Goal: Transaction & Acquisition: Purchase product/service

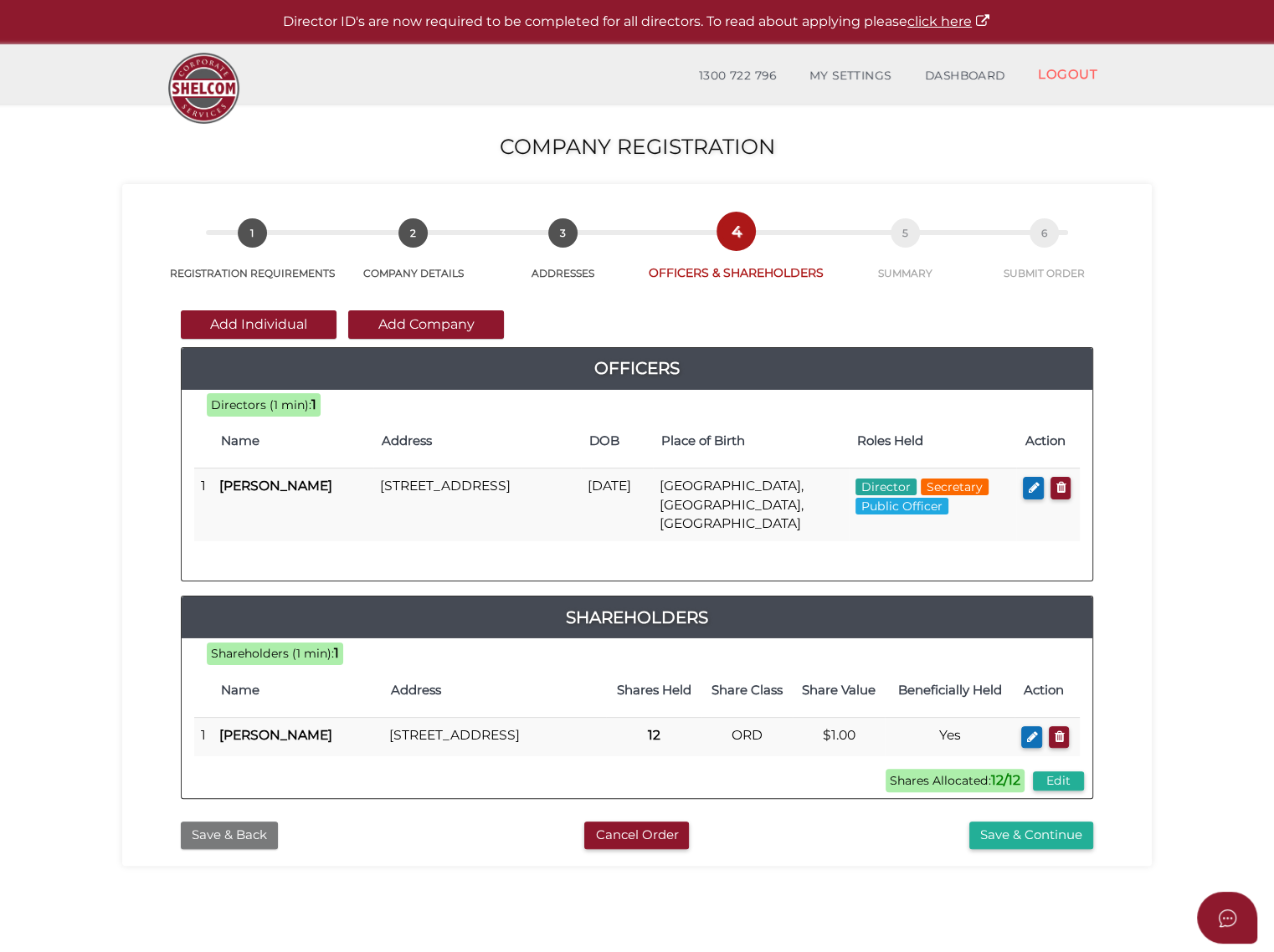
click at [243, 831] on button "Save & Back" at bounding box center [229, 835] width 97 height 28
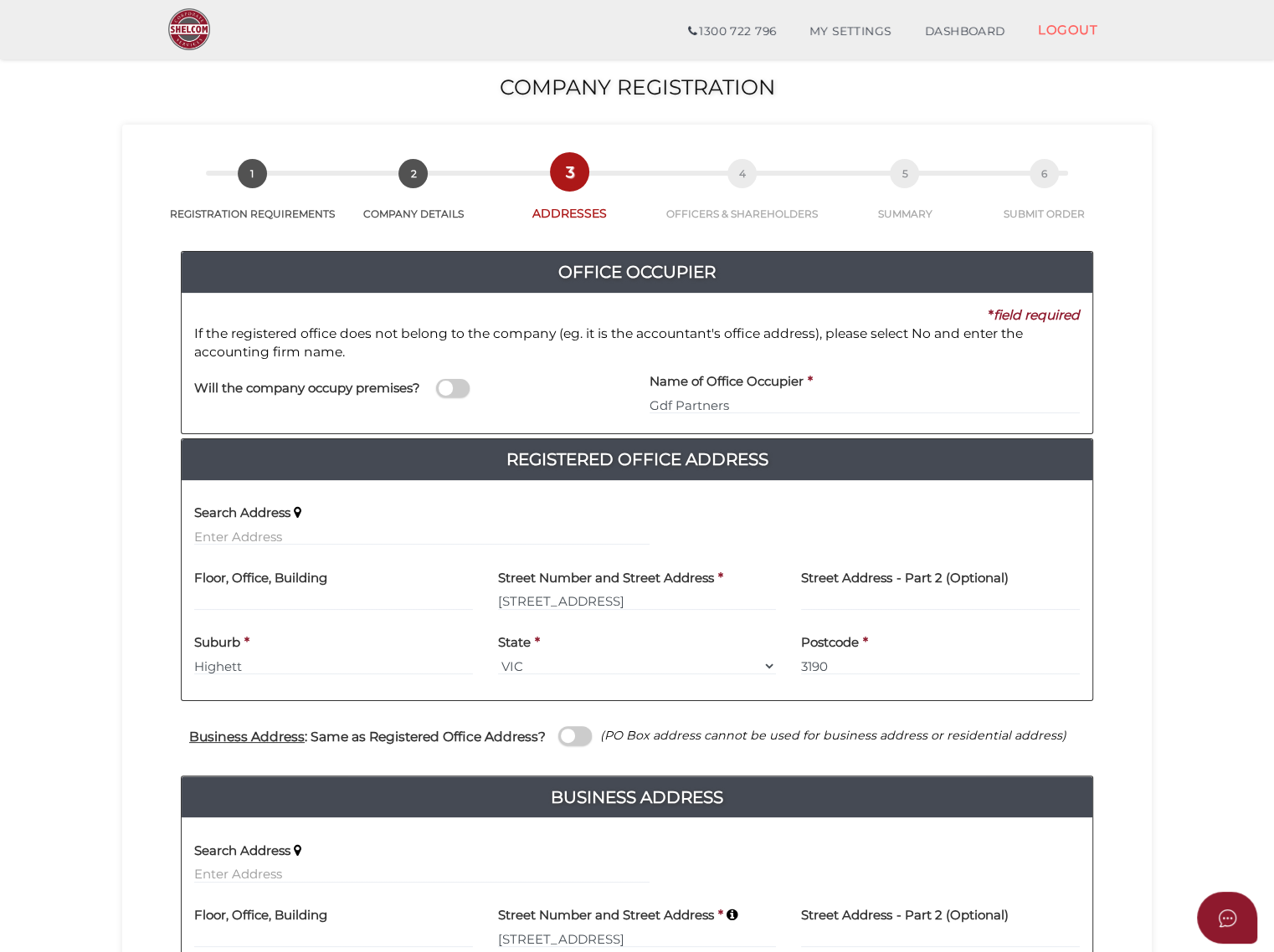
scroll to position [285, 0]
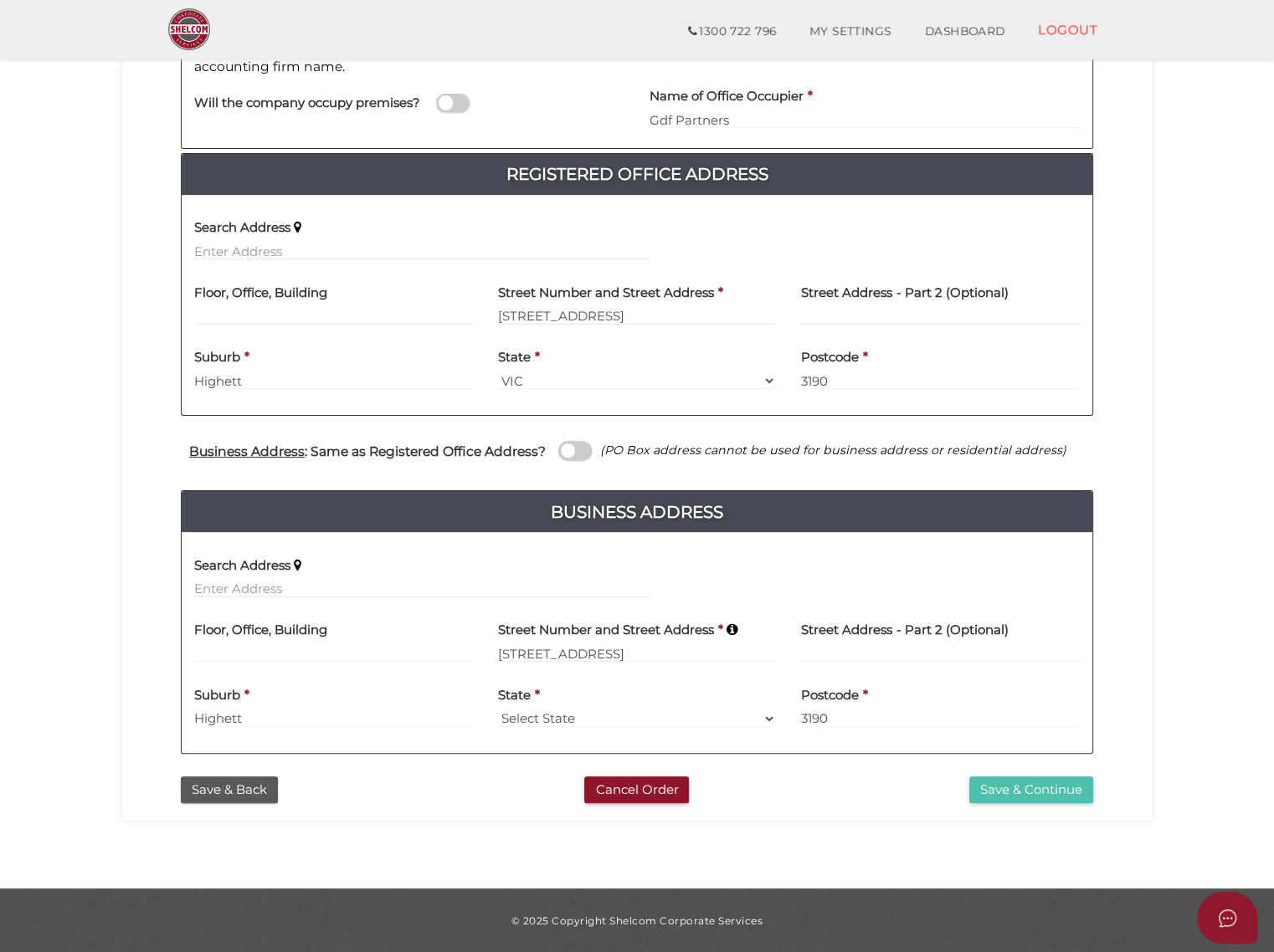
click at [1016, 790] on button "Save & Continue" at bounding box center [1031, 790] width 124 height 28
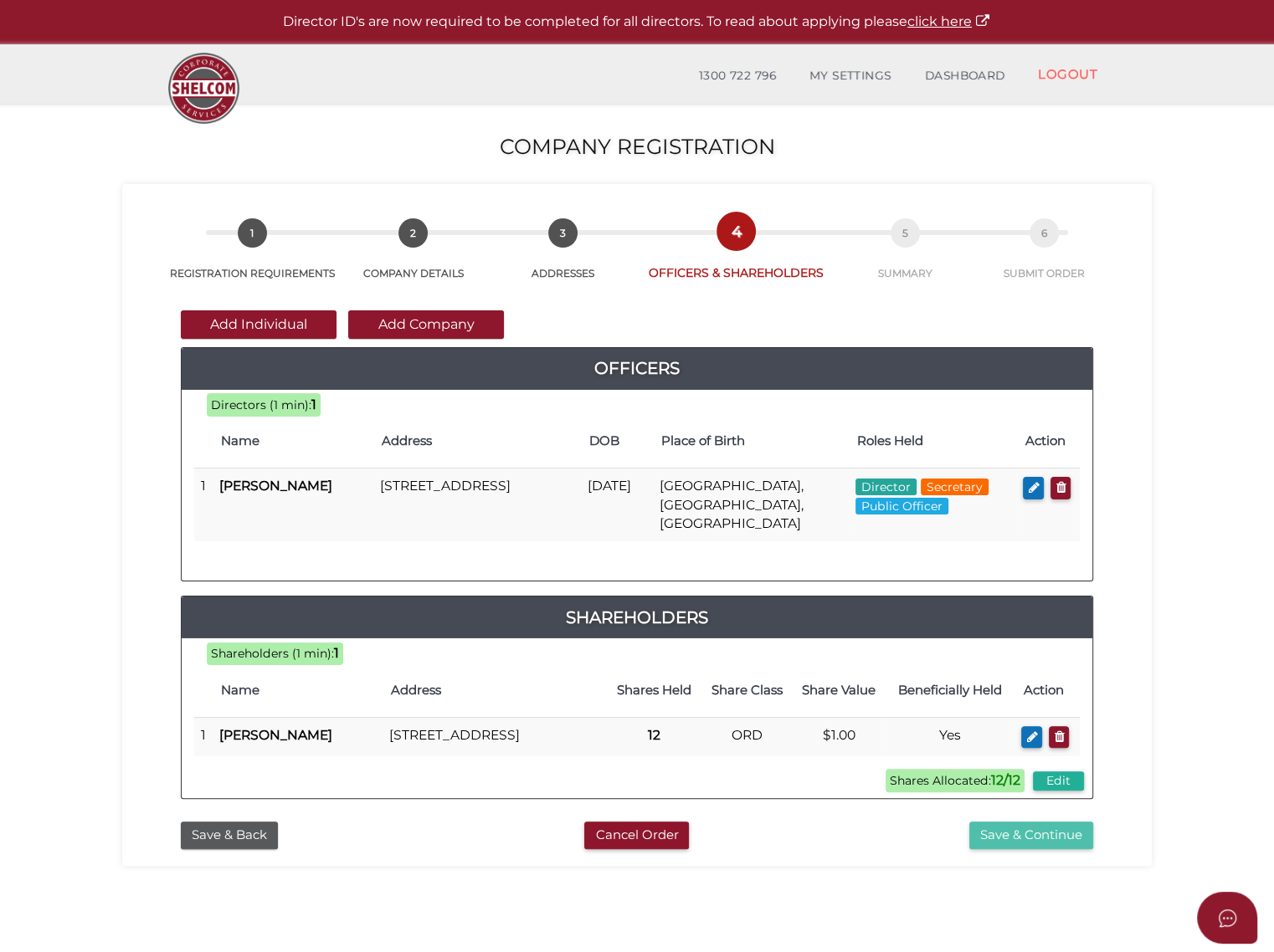
click at [1026, 837] on button "Save & Continue" at bounding box center [1031, 835] width 124 height 28
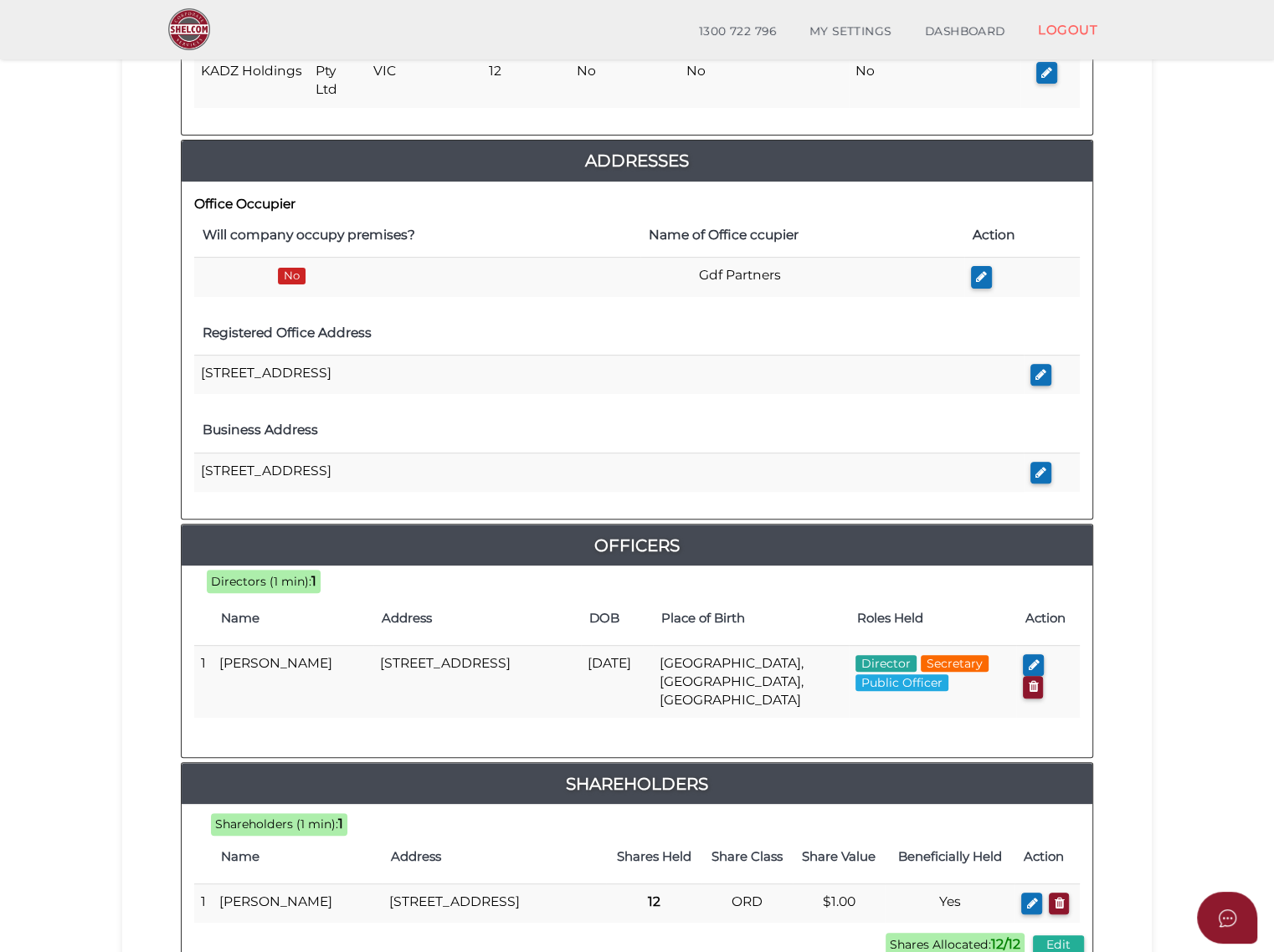
scroll to position [557, 0]
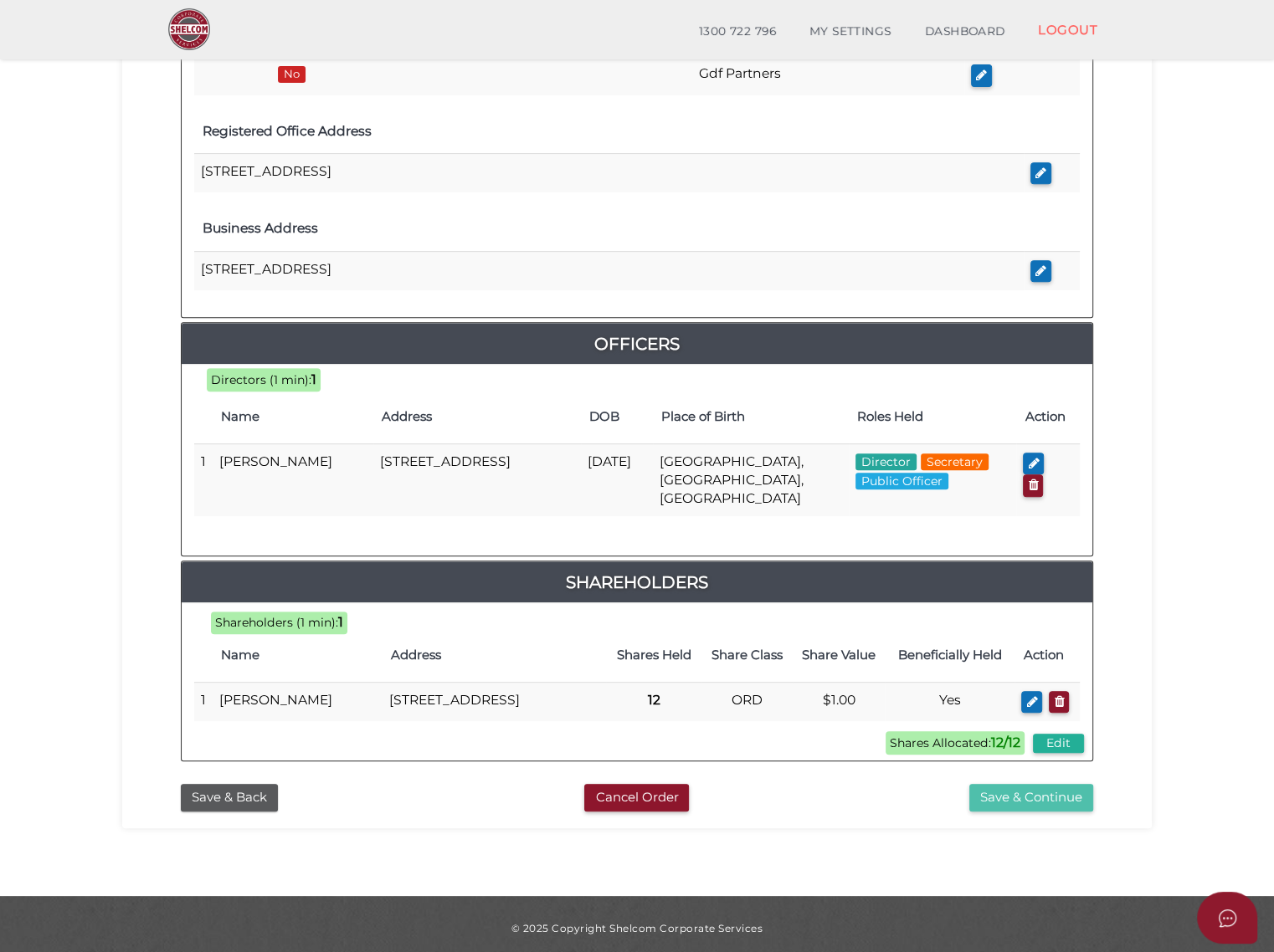
click at [1028, 794] on button "Save & Continue" at bounding box center [1031, 797] width 124 height 28
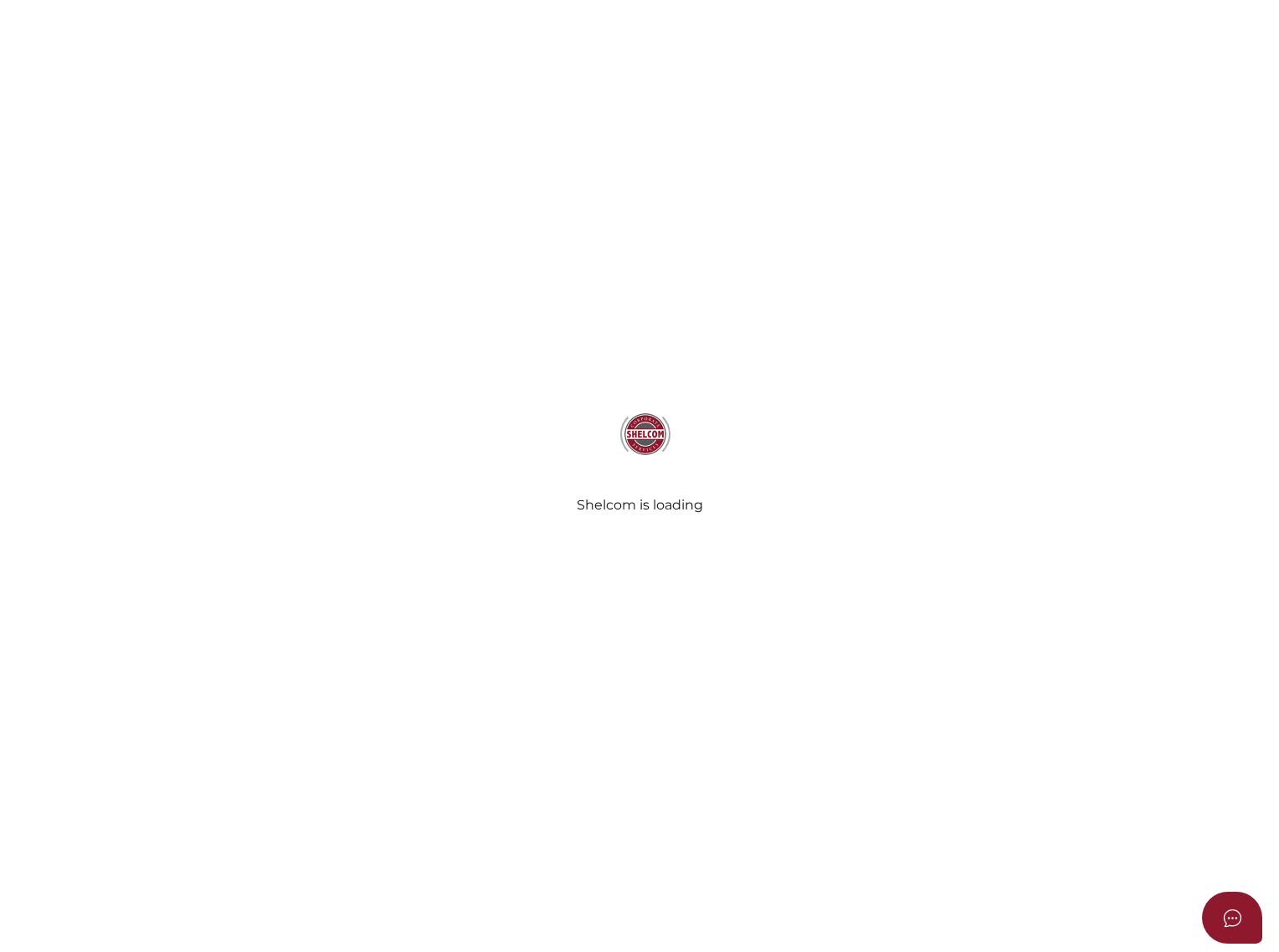
select select "No Binding"
radio input "true"
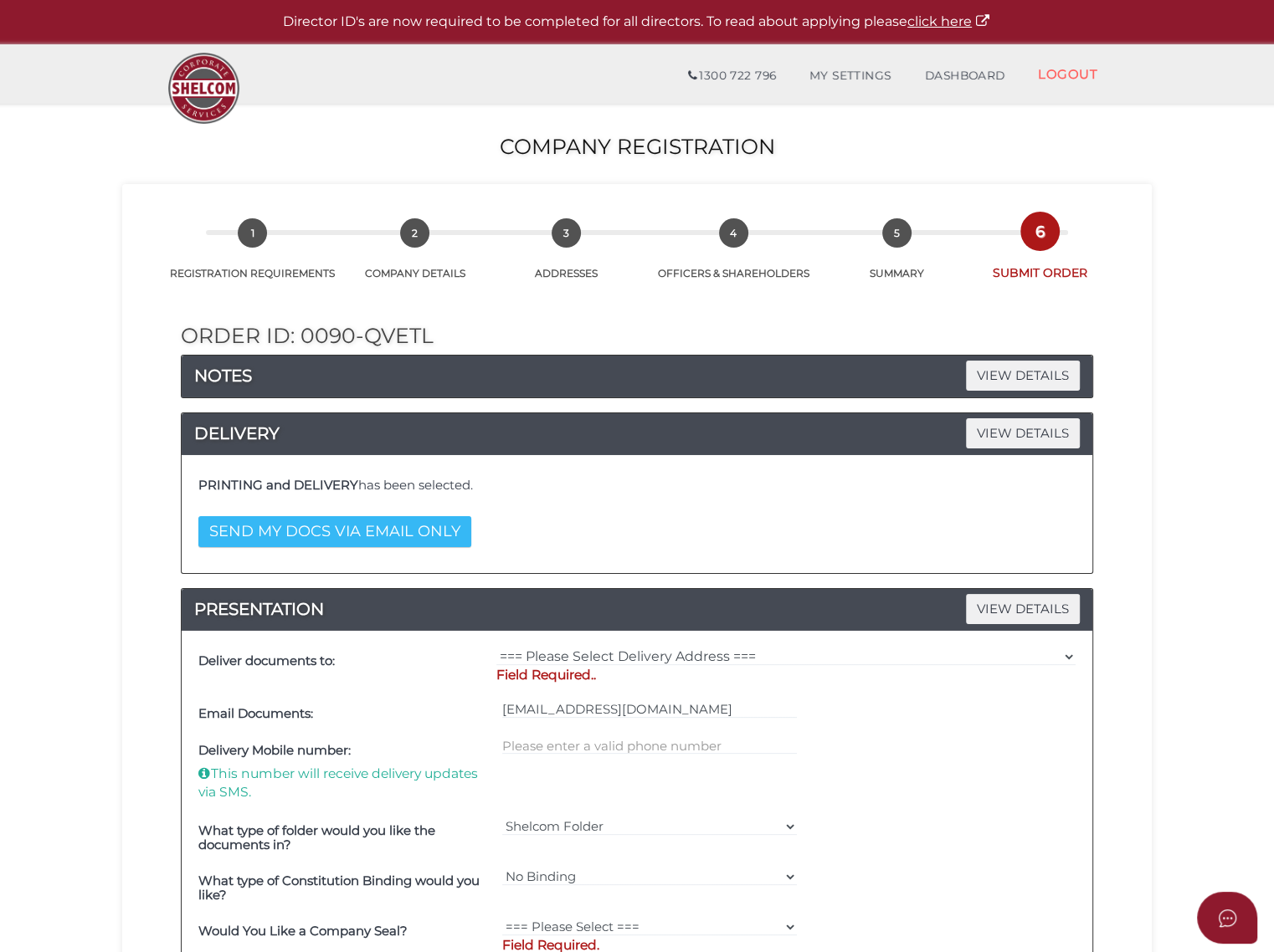
click at [343, 529] on button "SEND MY DOCS VIA EMAIL ONLY" at bounding box center [335, 531] width 273 height 31
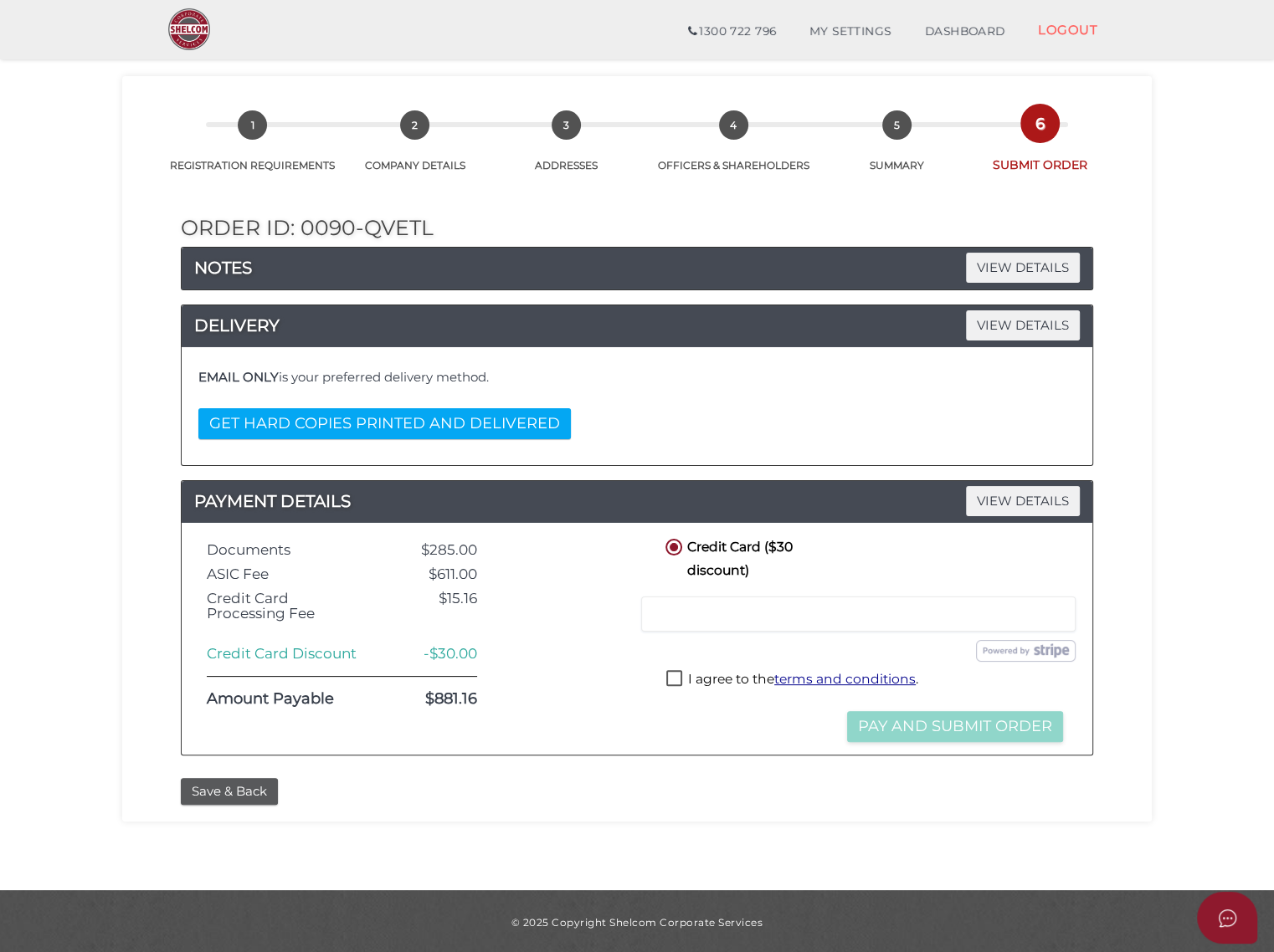
scroll to position [50, 0]
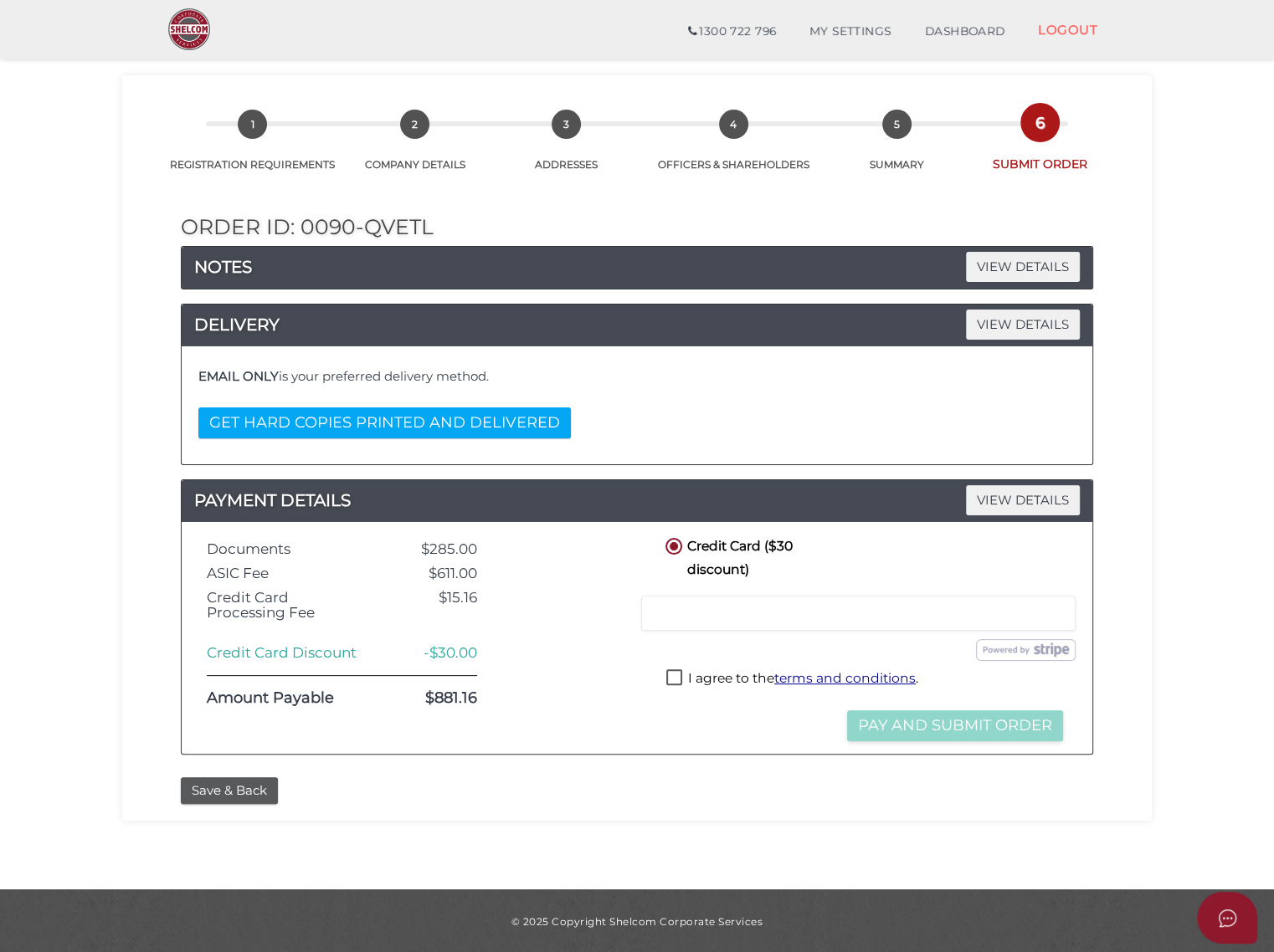
click at [673, 675] on label "I agree to the terms and conditions ." at bounding box center [792, 679] width 252 height 21
checkbox input "true"
click at [962, 722] on button "Pay and Submit Order" at bounding box center [955, 726] width 216 height 31
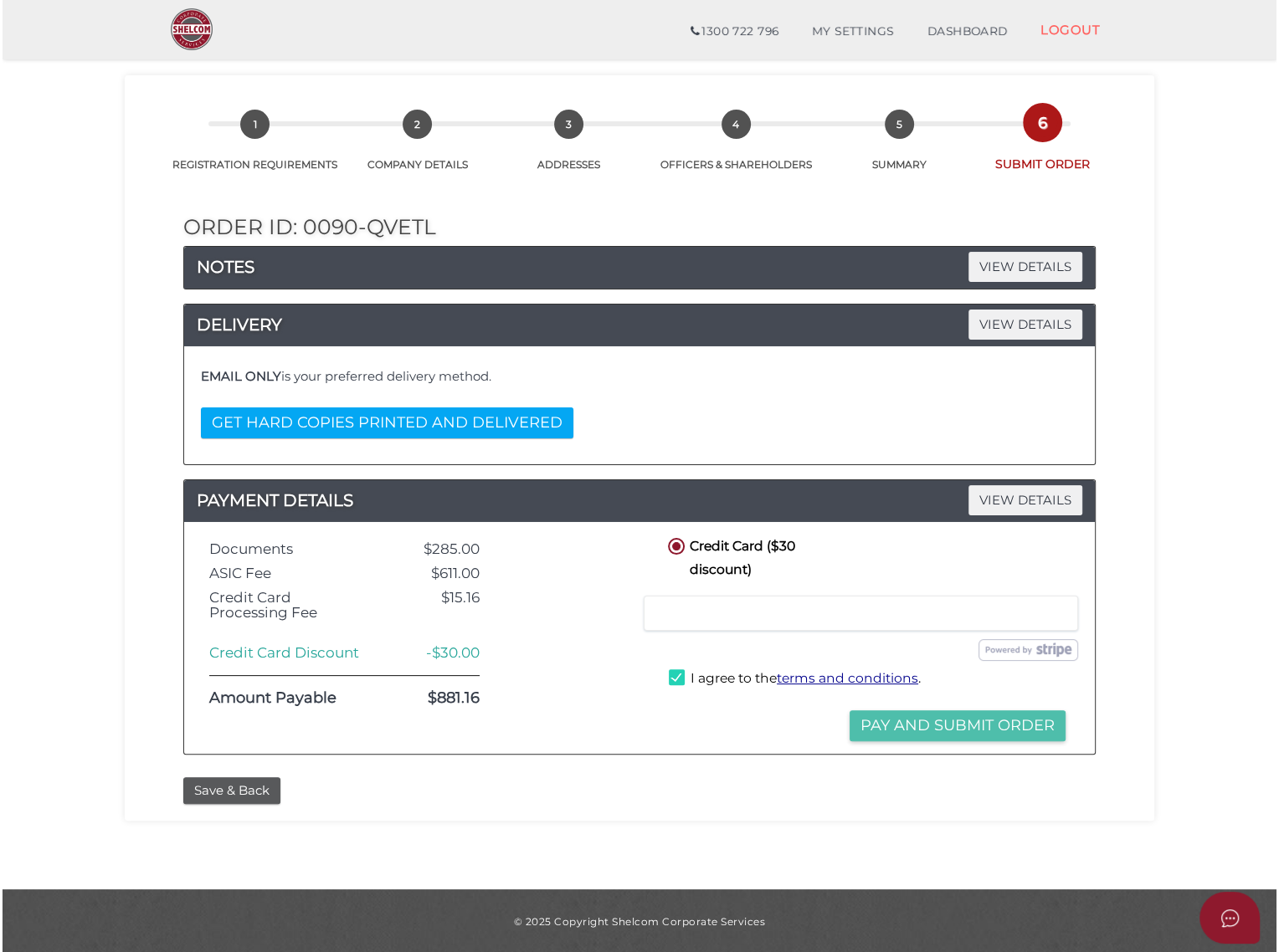
scroll to position [0, 0]
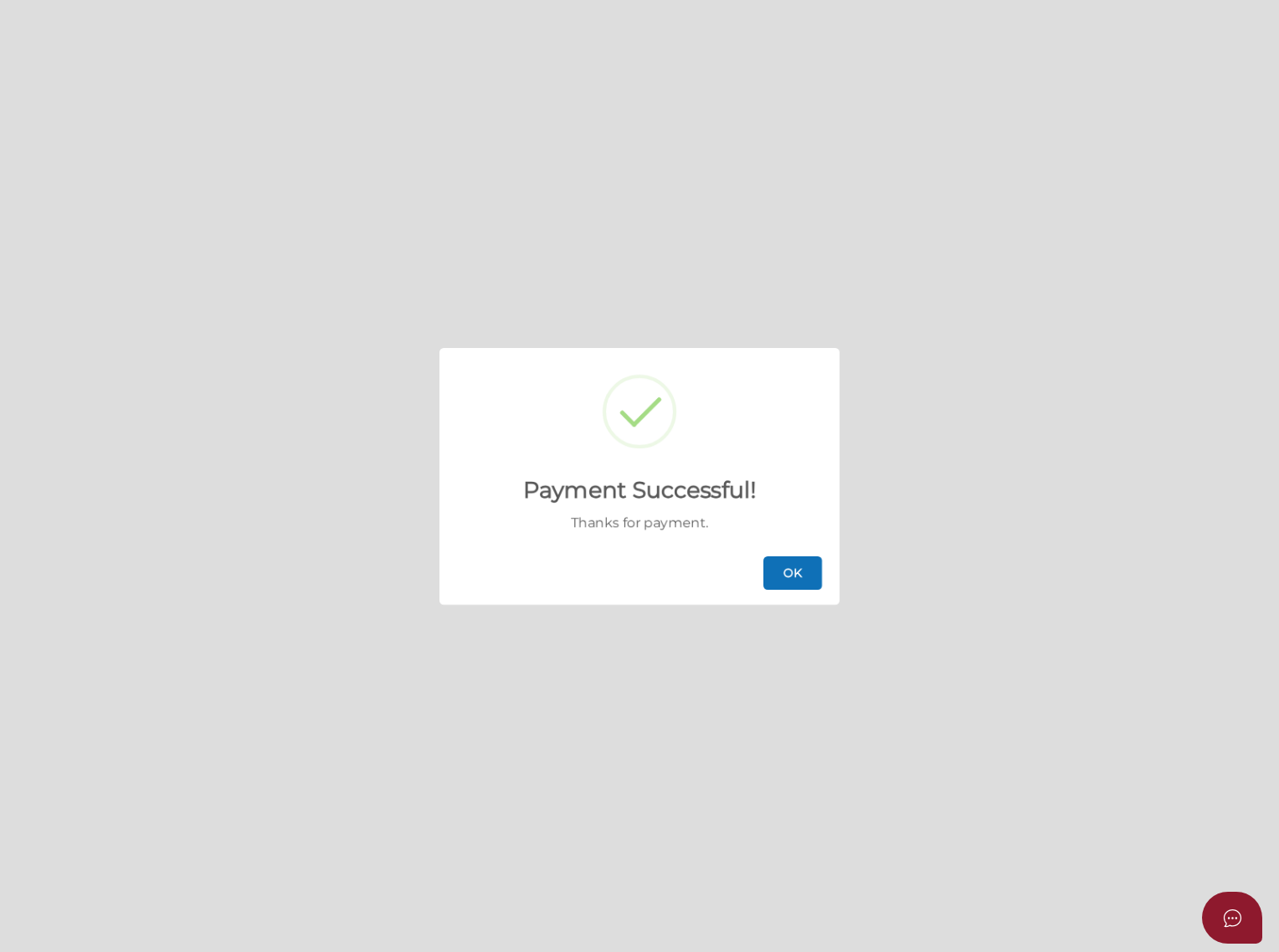
click at [790, 575] on button "OK" at bounding box center [792, 573] width 59 height 34
